Goal: Transaction & Acquisition: Purchase product/service

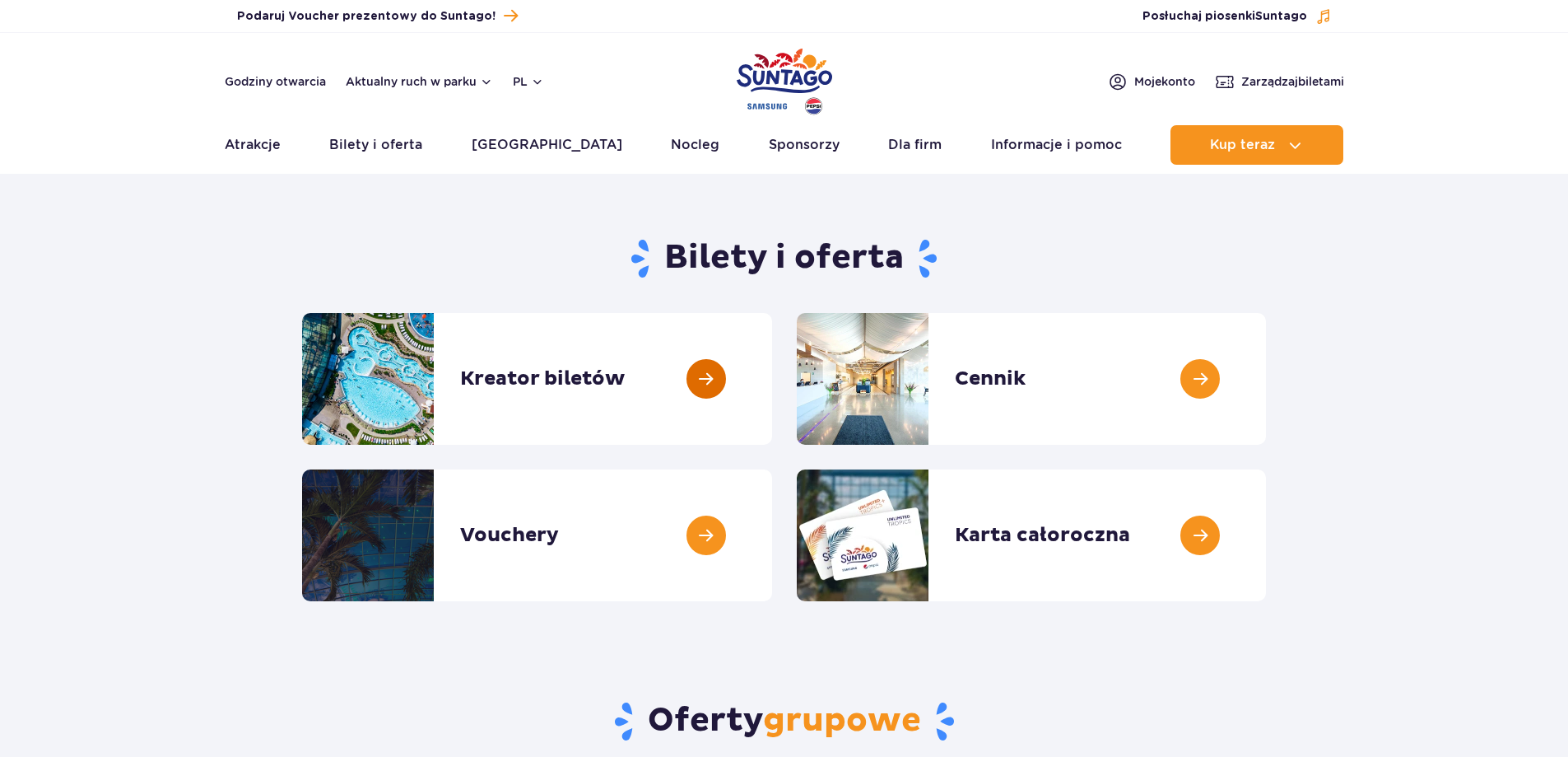
click at [772, 386] on link at bounding box center [772, 378] width 0 height 132
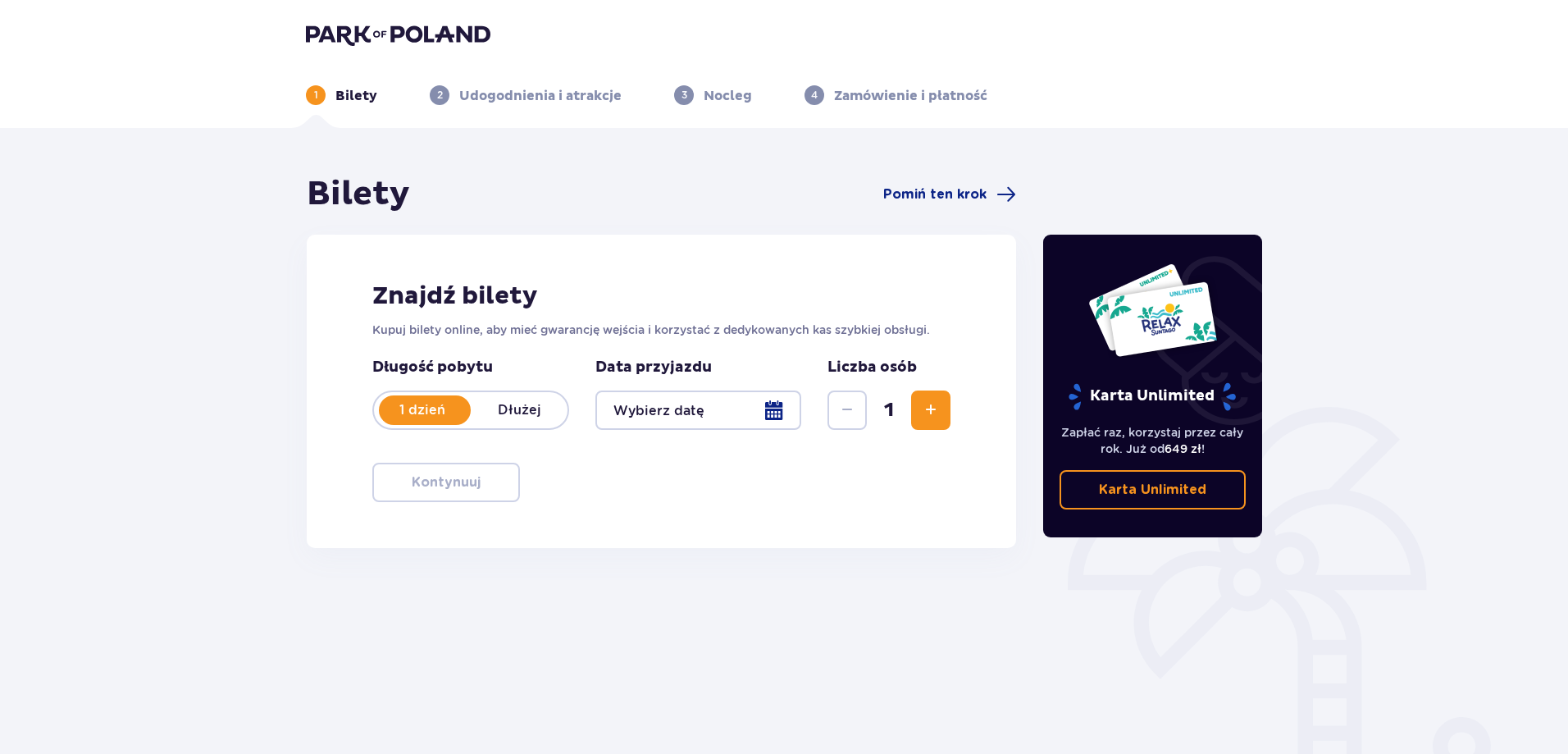
scroll to position [82, 0]
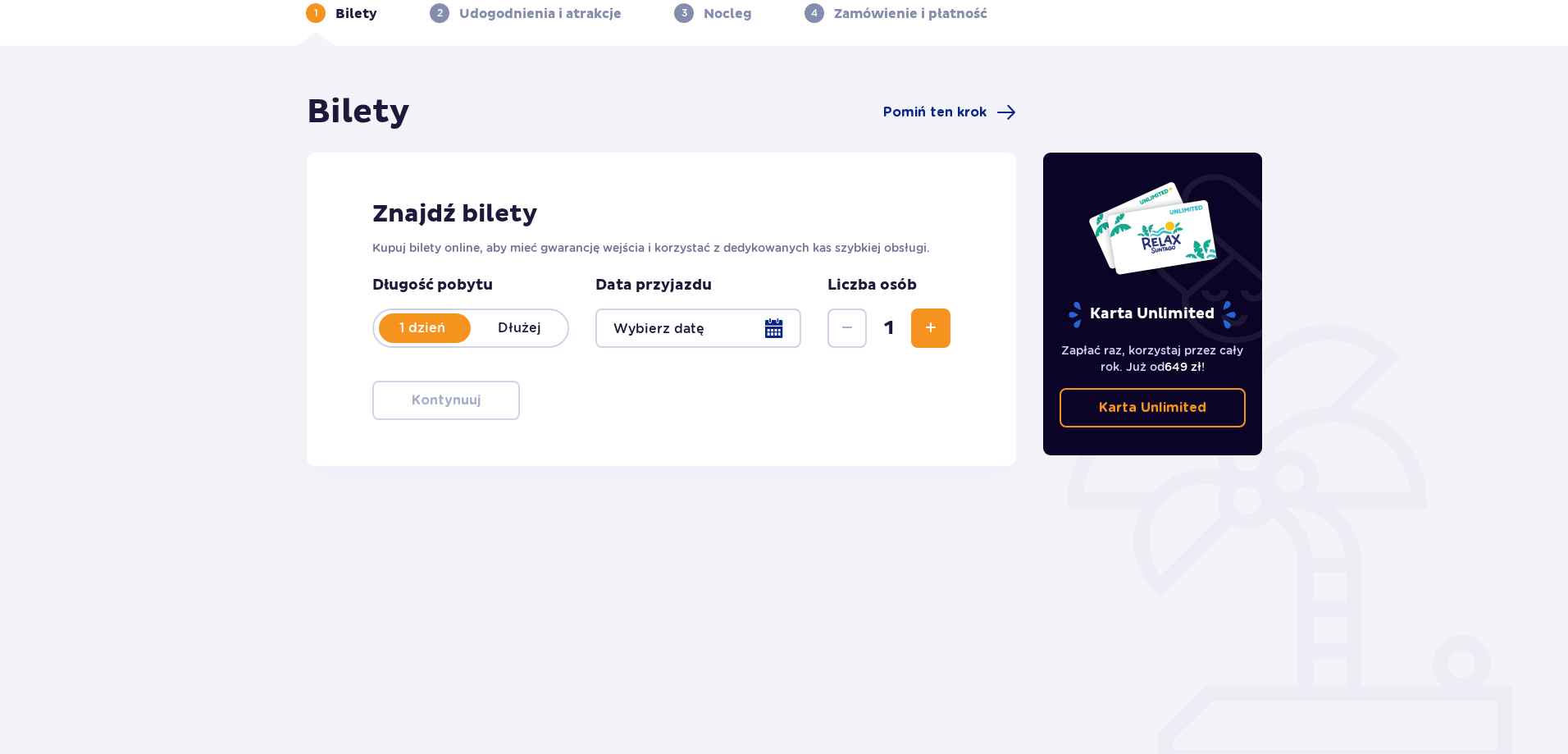
click at [673, 320] on div at bounding box center [699, 328] width 206 height 40
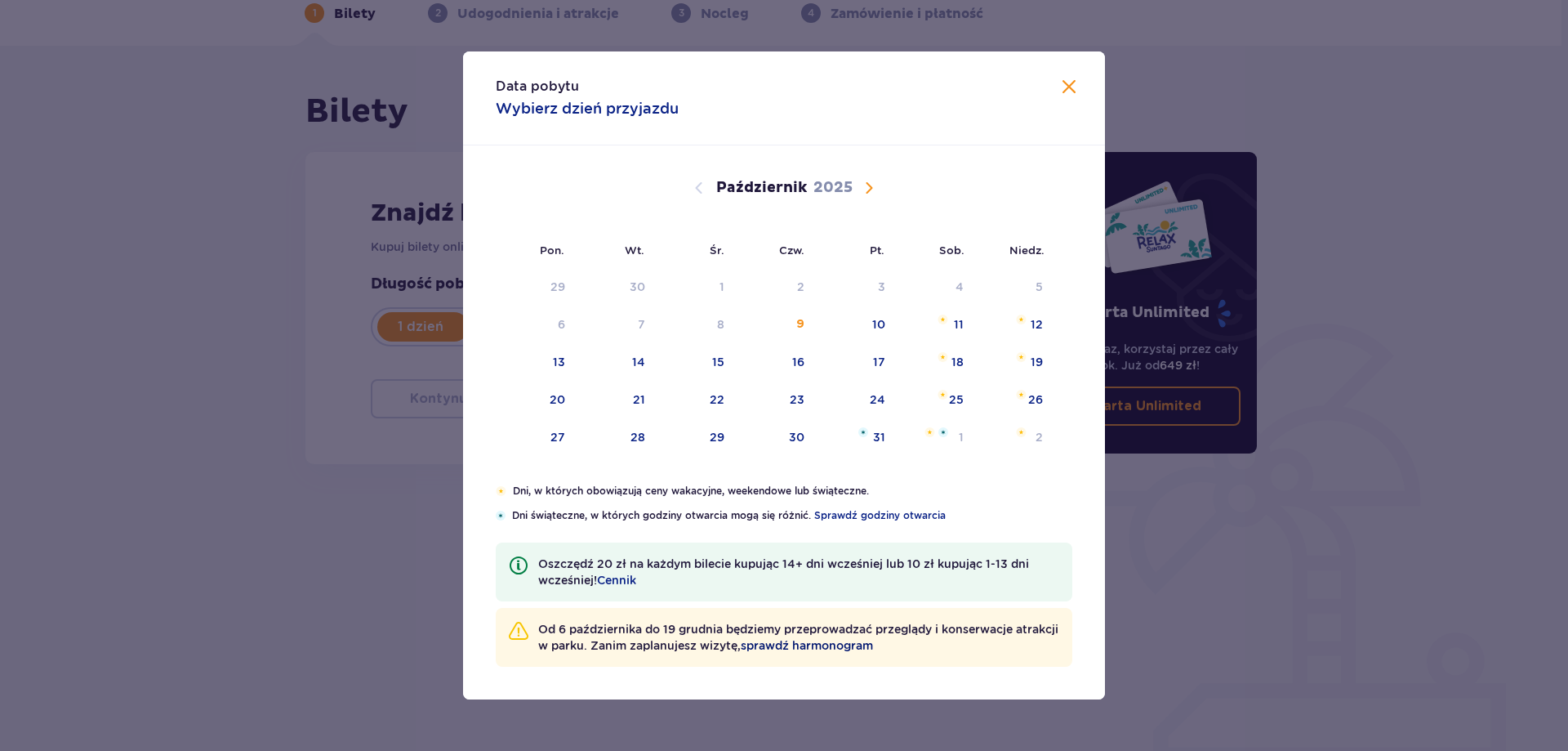
click at [841, 644] on span "sprawdź harmonogram" at bounding box center [807, 645] width 132 height 16
click at [1068, 88] on span "Zamknij" at bounding box center [1069, 87] width 19 height 19
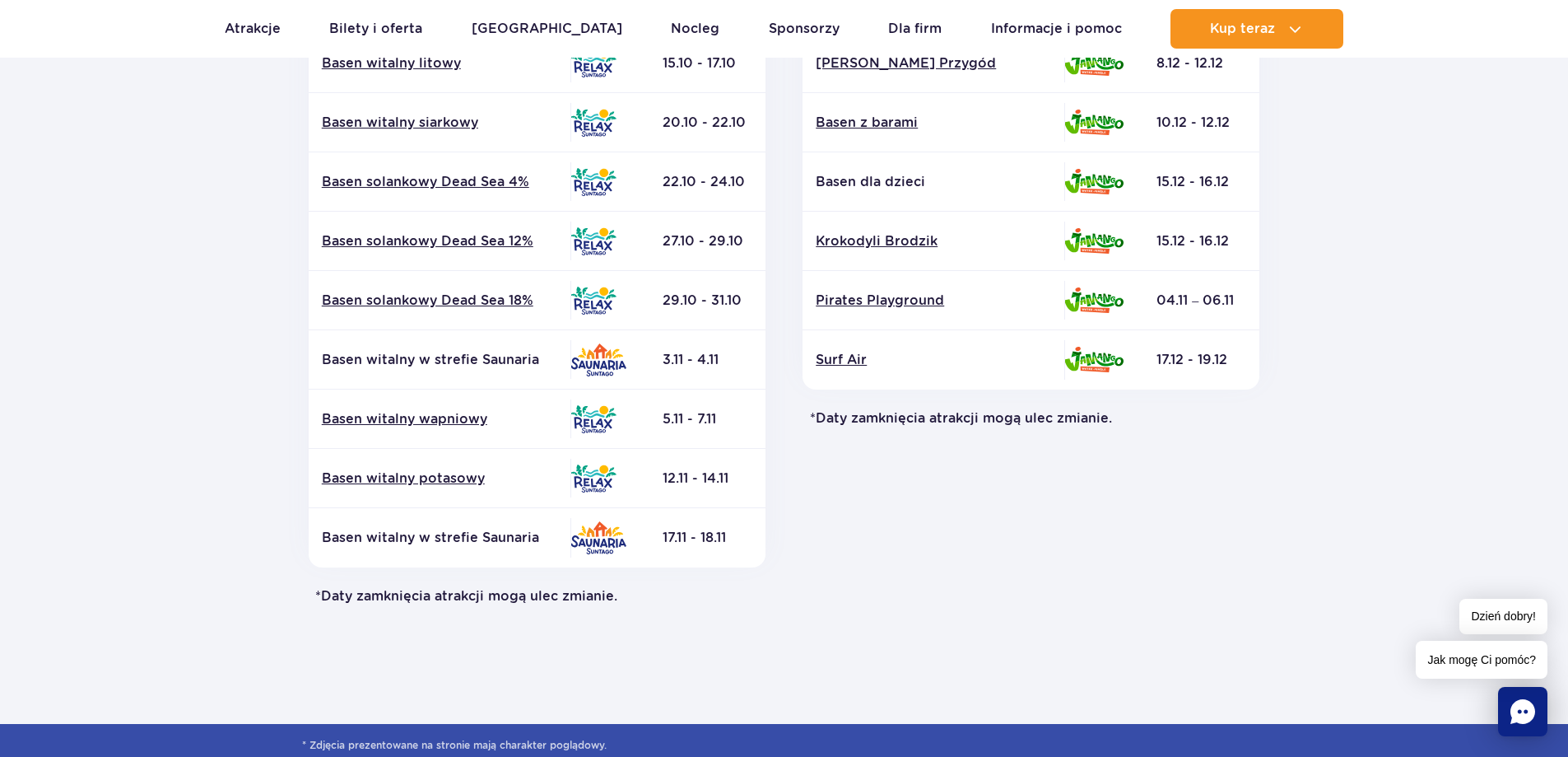
scroll to position [741, 0]
